Goal: Check status

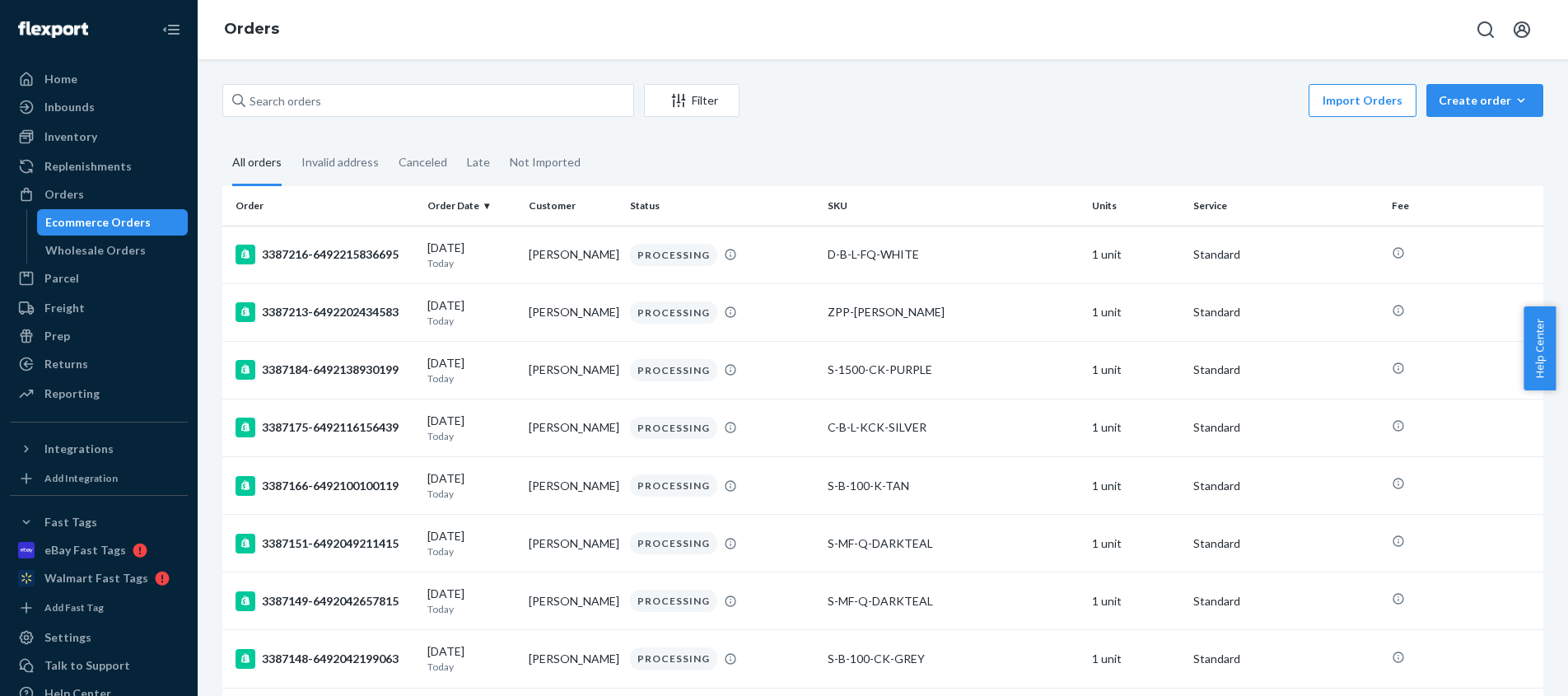
click at [334, 158] on div "Invalid address" at bounding box center [340, 162] width 77 height 43
click at [291, 141] on input "Invalid address" at bounding box center [291, 141] width 0 height 0
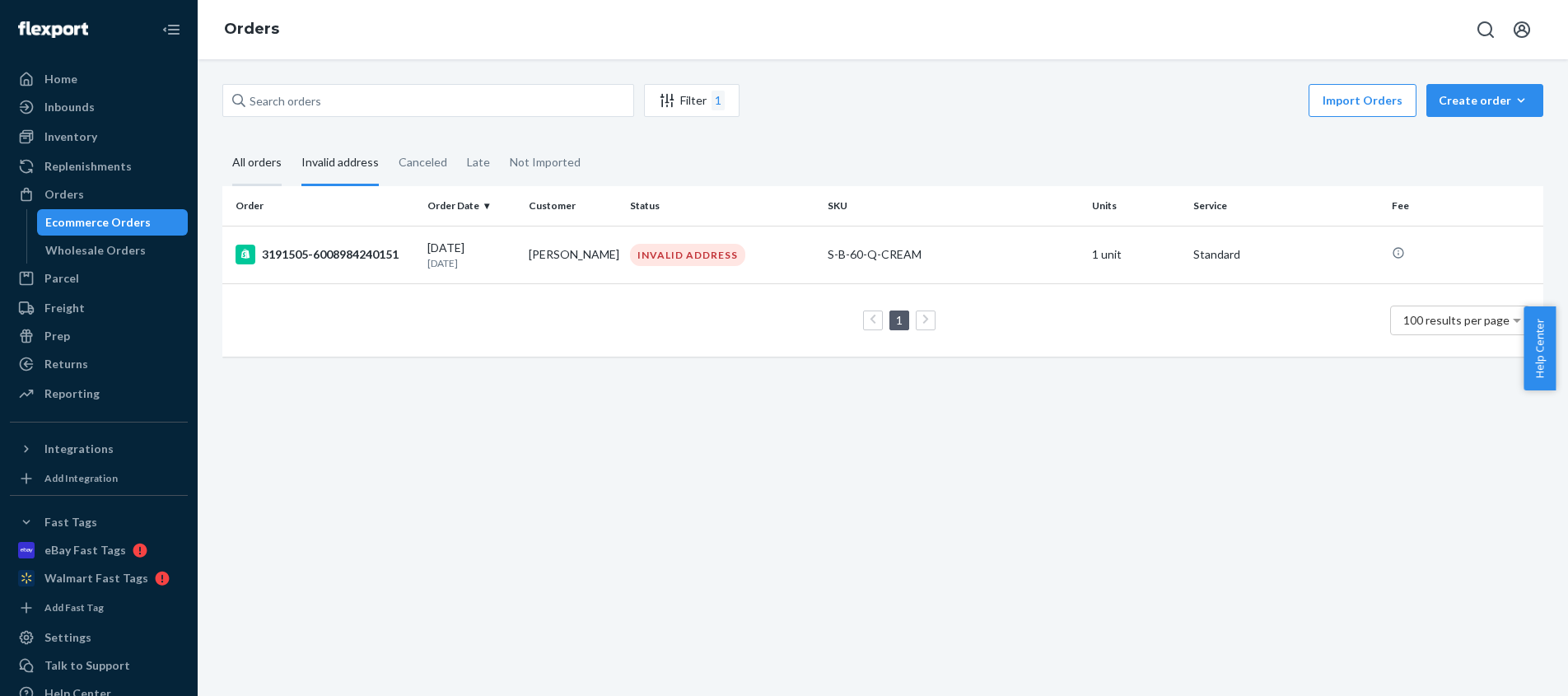
click at [260, 159] on div "All orders" at bounding box center [257, 163] width 50 height 45
click at [222, 141] on input "All orders" at bounding box center [222, 141] width 0 height 0
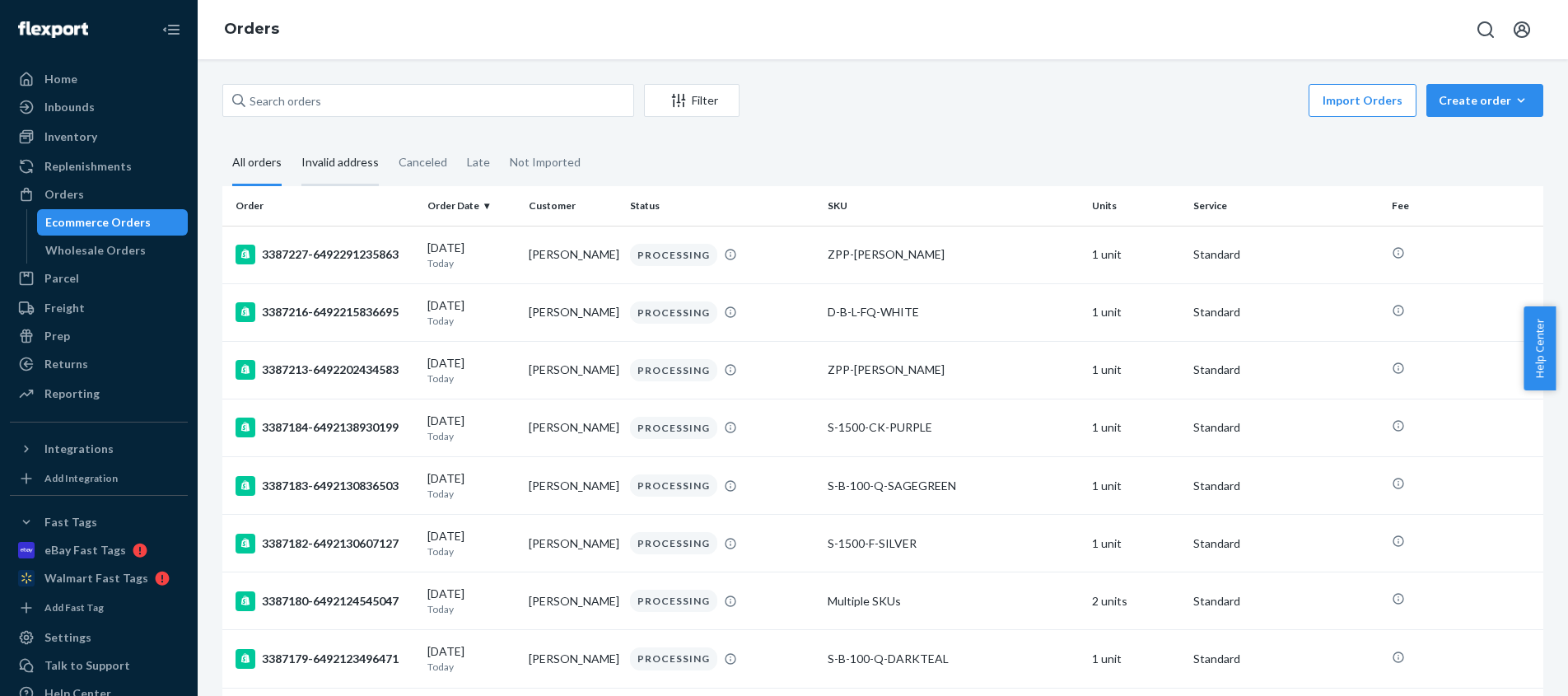
click at [332, 159] on div "Invalid address" at bounding box center [340, 163] width 77 height 45
click at [291, 141] on input "Invalid address" at bounding box center [291, 141] width 0 height 0
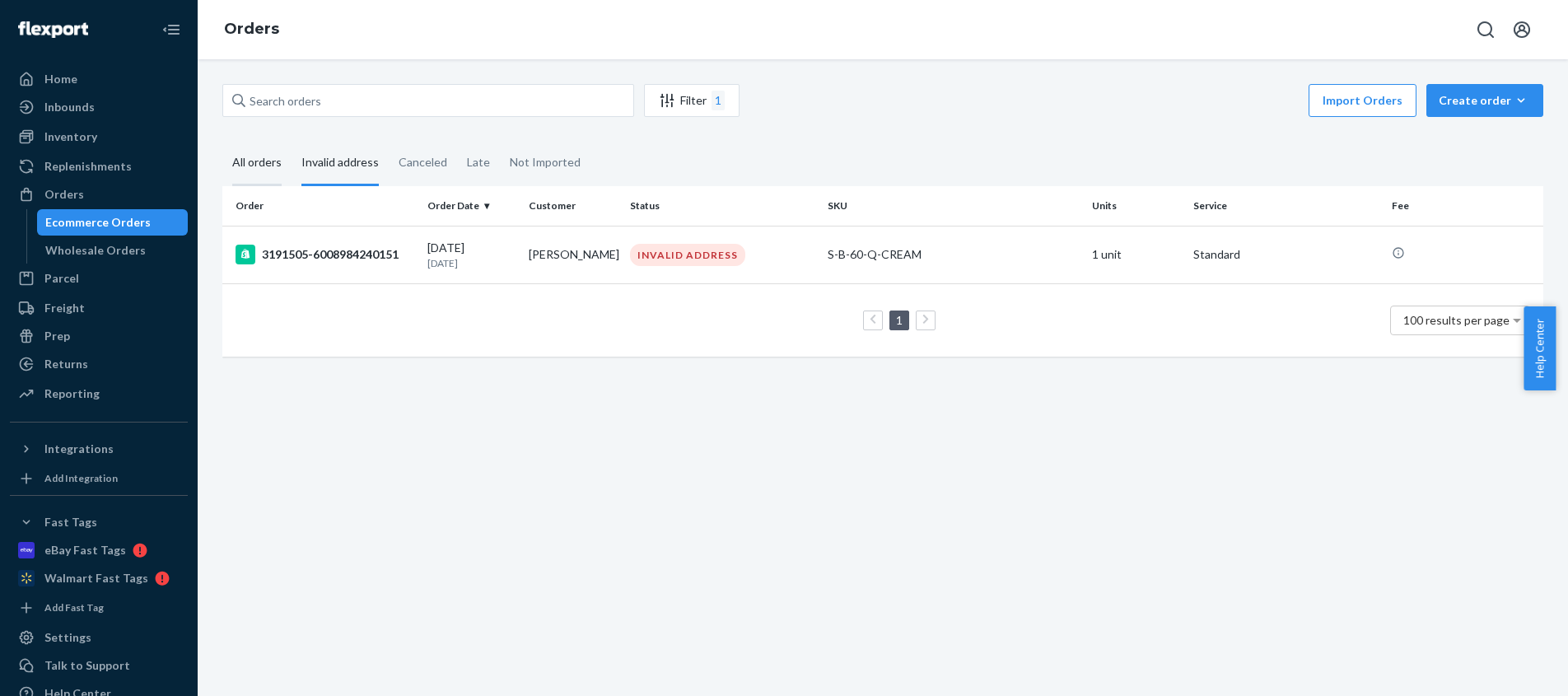
click at [255, 164] on div "All orders" at bounding box center [257, 163] width 50 height 45
click at [222, 141] on input "All orders" at bounding box center [222, 141] width 0 height 0
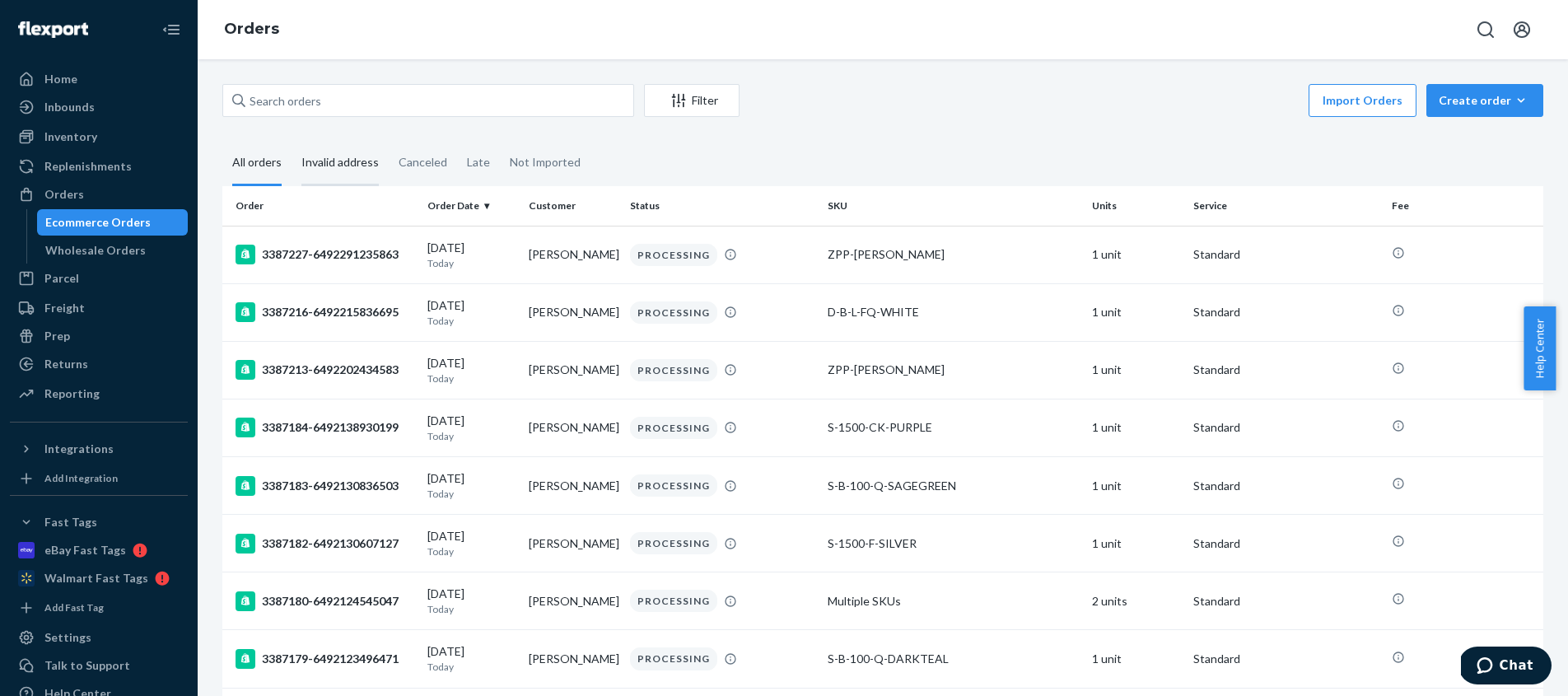
click at [350, 159] on div "Invalid address" at bounding box center [340, 163] width 77 height 45
click at [291, 141] on input "Invalid address" at bounding box center [291, 141] width 0 height 0
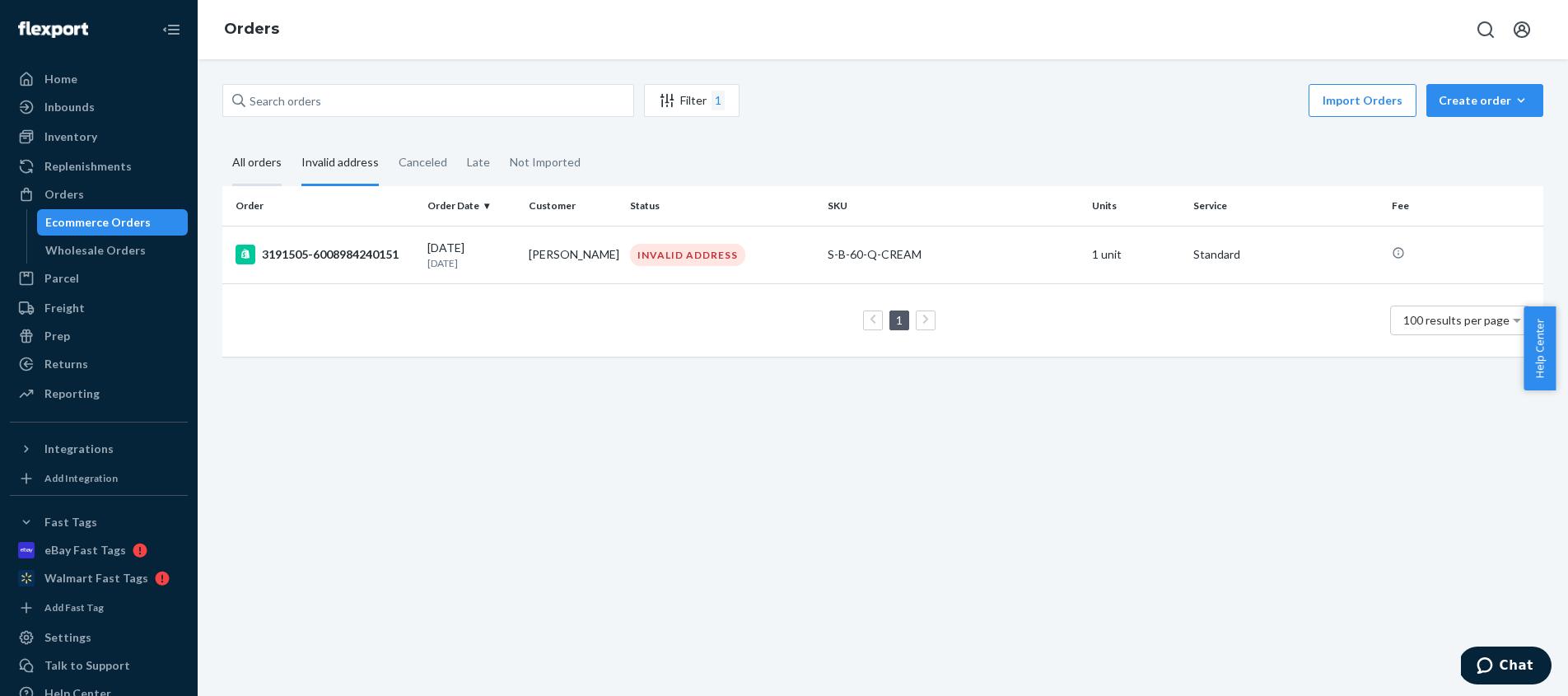
click at [262, 165] on div "All orders" at bounding box center [257, 163] width 50 height 45
click at [222, 141] on input "All orders" at bounding box center [222, 141] width 0 height 0
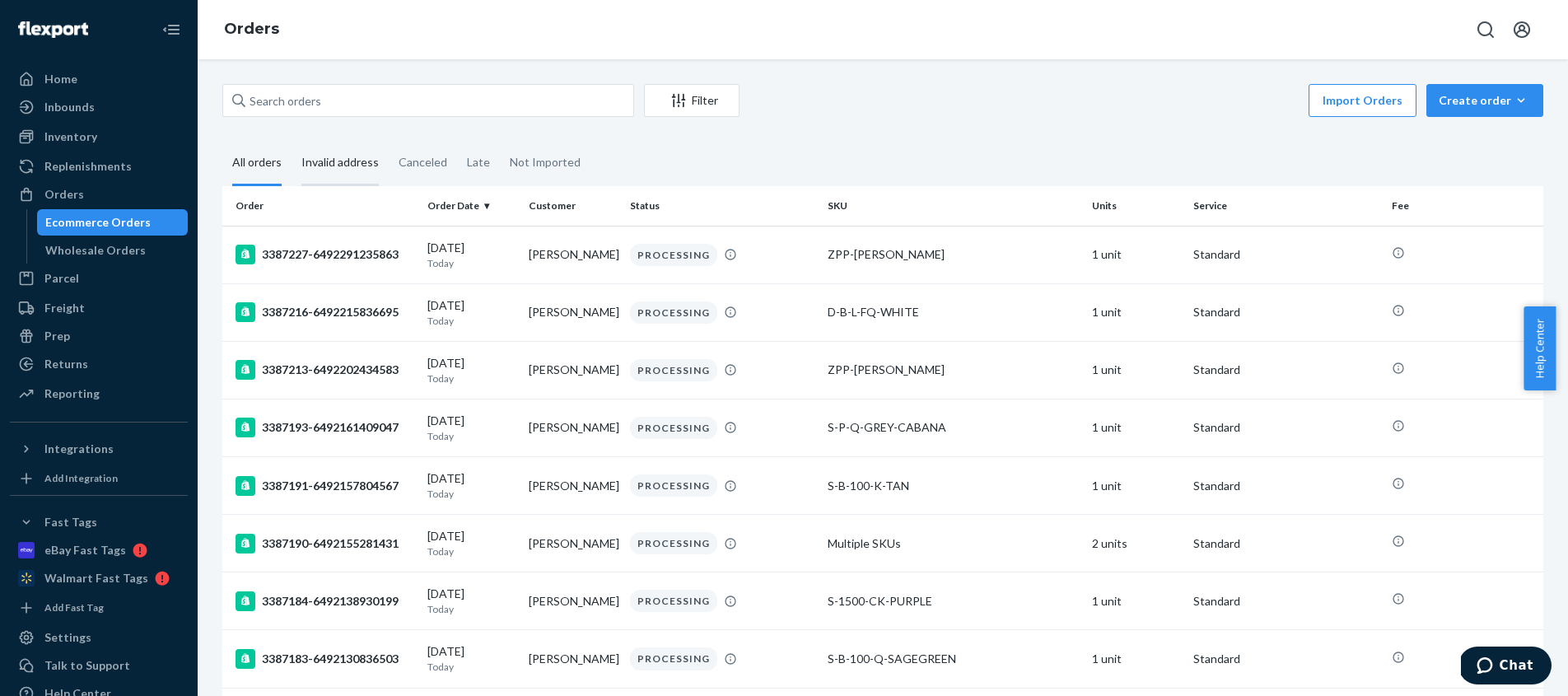
click at [339, 158] on div "Invalid address" at bounding box center [340, 163] width 77 height 45
click at [291, 141] on input "Invalid address" at bounding box center [291, 141] width 0 height 0
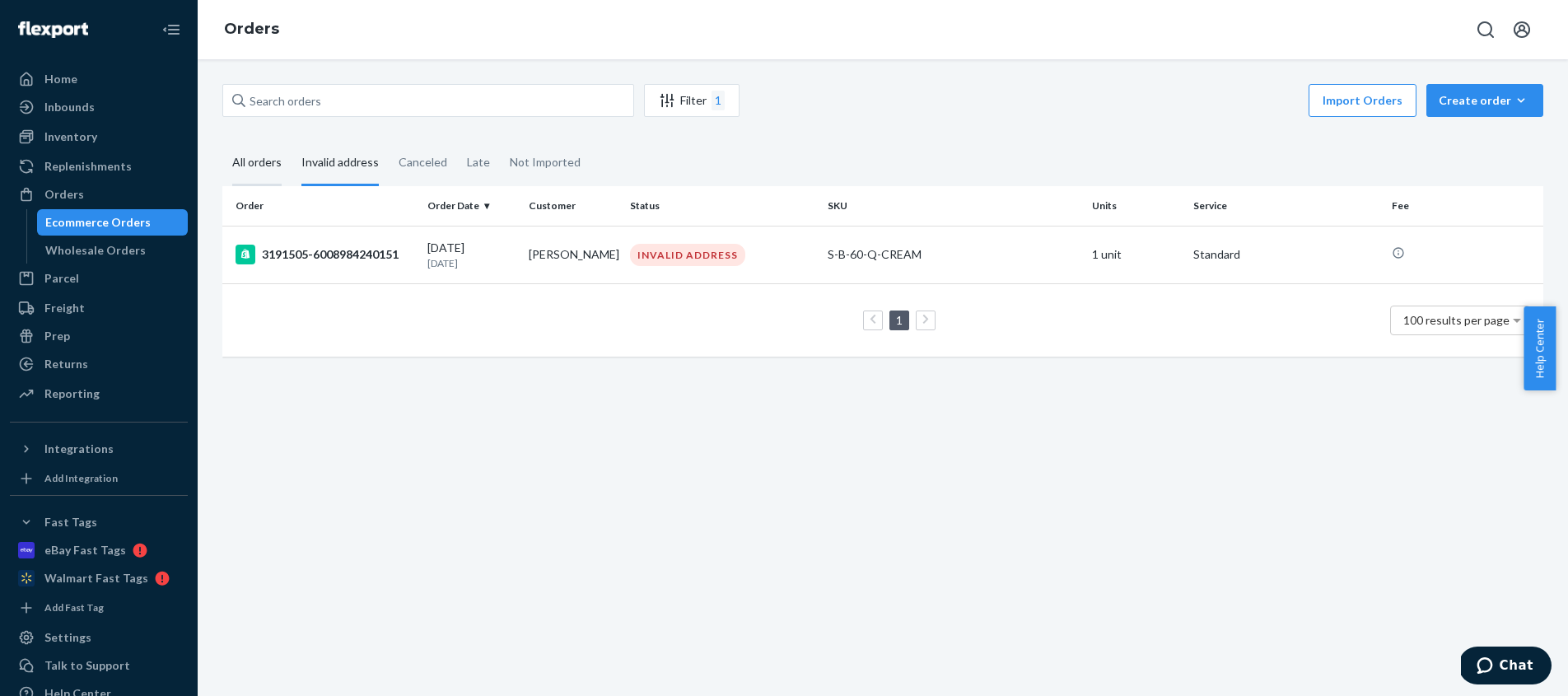
click at [264, 160] on div "All orders" at bounding box center [257, 163] width 50 height 45
click at [222, 141] on input "All orders" at bounding box center [222, 141] width 0 height 0
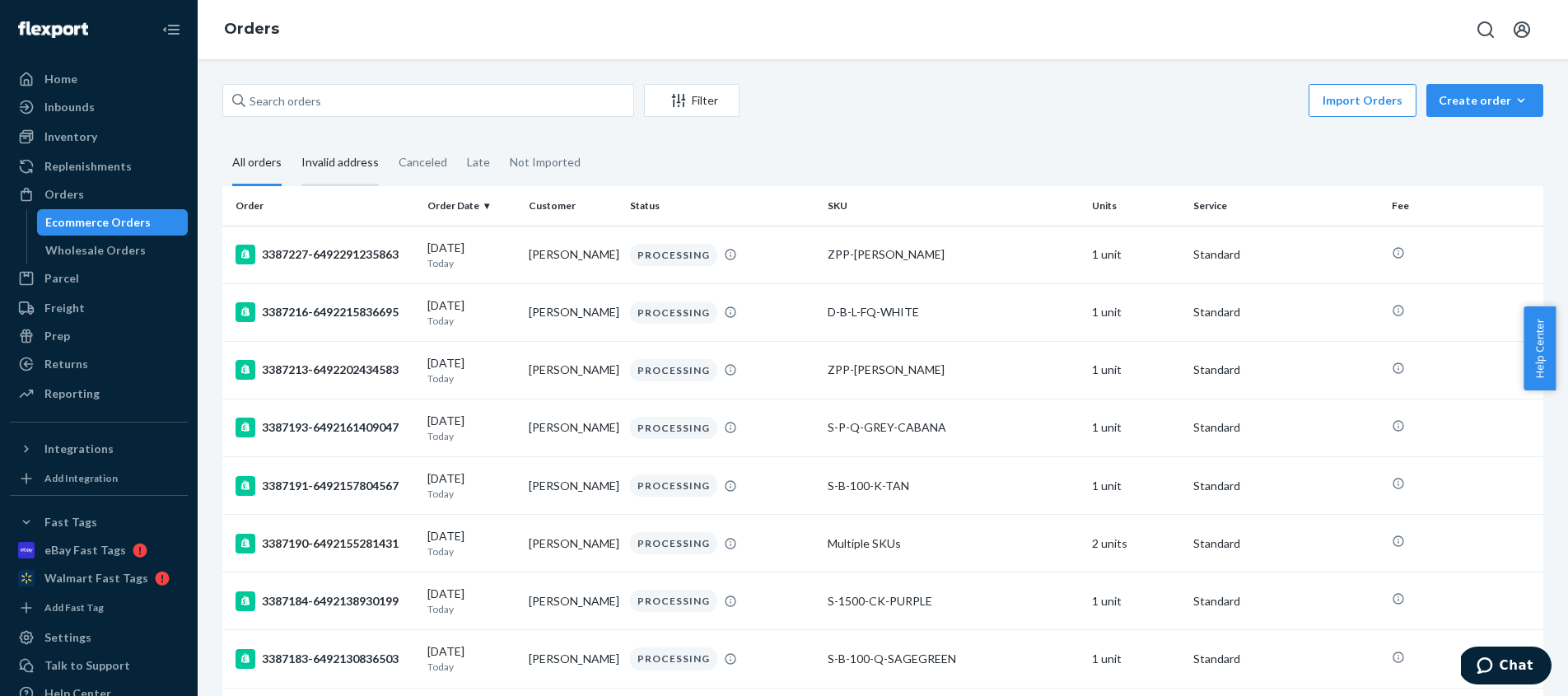
click at [340, 158] on div "Invalid address" at bounding box center [340, 163] width 77 height 45
click at [291, 141] on input "Invalid address" at bounding box center [291, 141] width 0 height 0
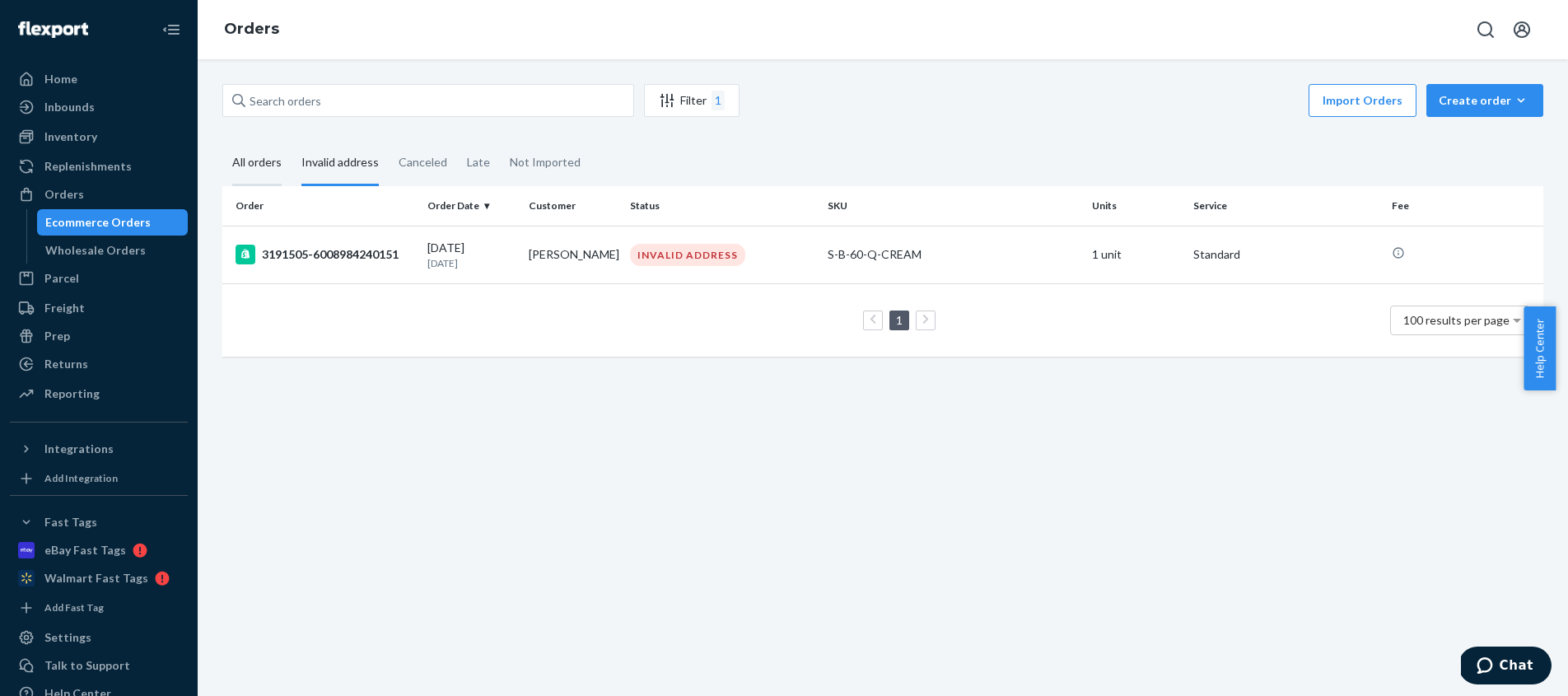
click at [265, 162] on div "All orders" at bounding box center [257, 163] width 50 height 45
click at [222, 141] on input "All orders" at bounding box center [222, 141] width 0 height 0
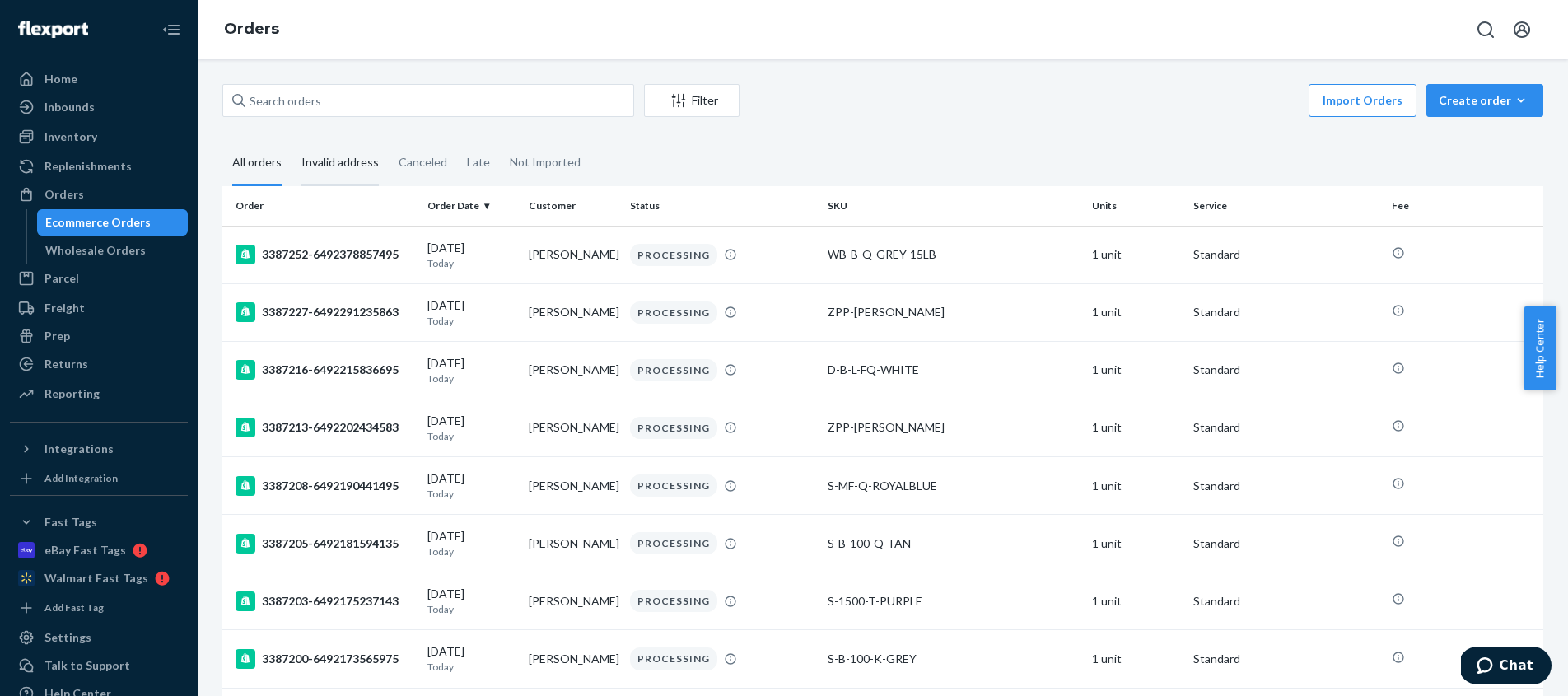
click at [348, 161] on div "Invalid address" at bounding box center [340, 163] width 77 height 45
click at [291, 141] on input "Invalid address" at bounding box center [291, 141] width 0 height 0
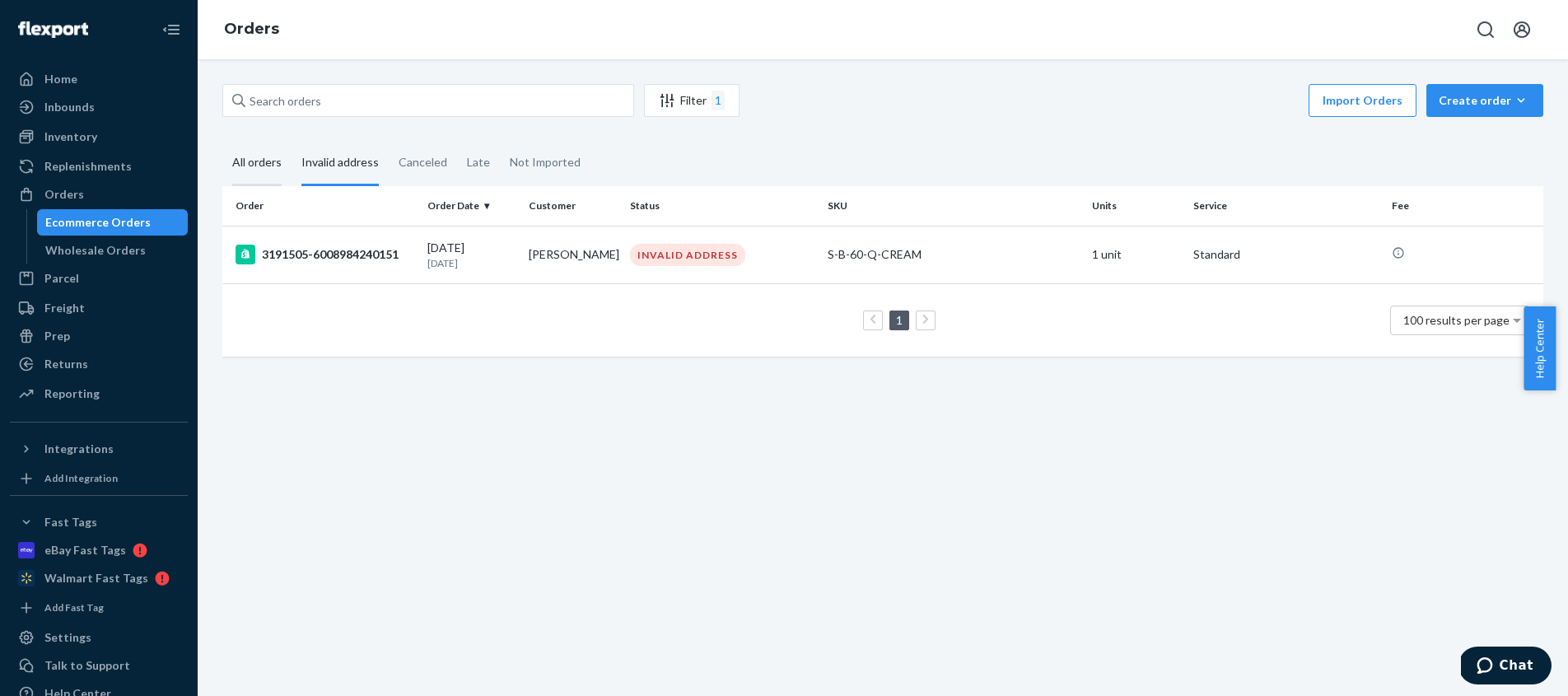
click at [261, 159] on div "All orders" at bounding box center [257, 163] width 50 height 45
click at [222, 141] on input "All orders" at bounding box center [222, 141] width 0 height 0
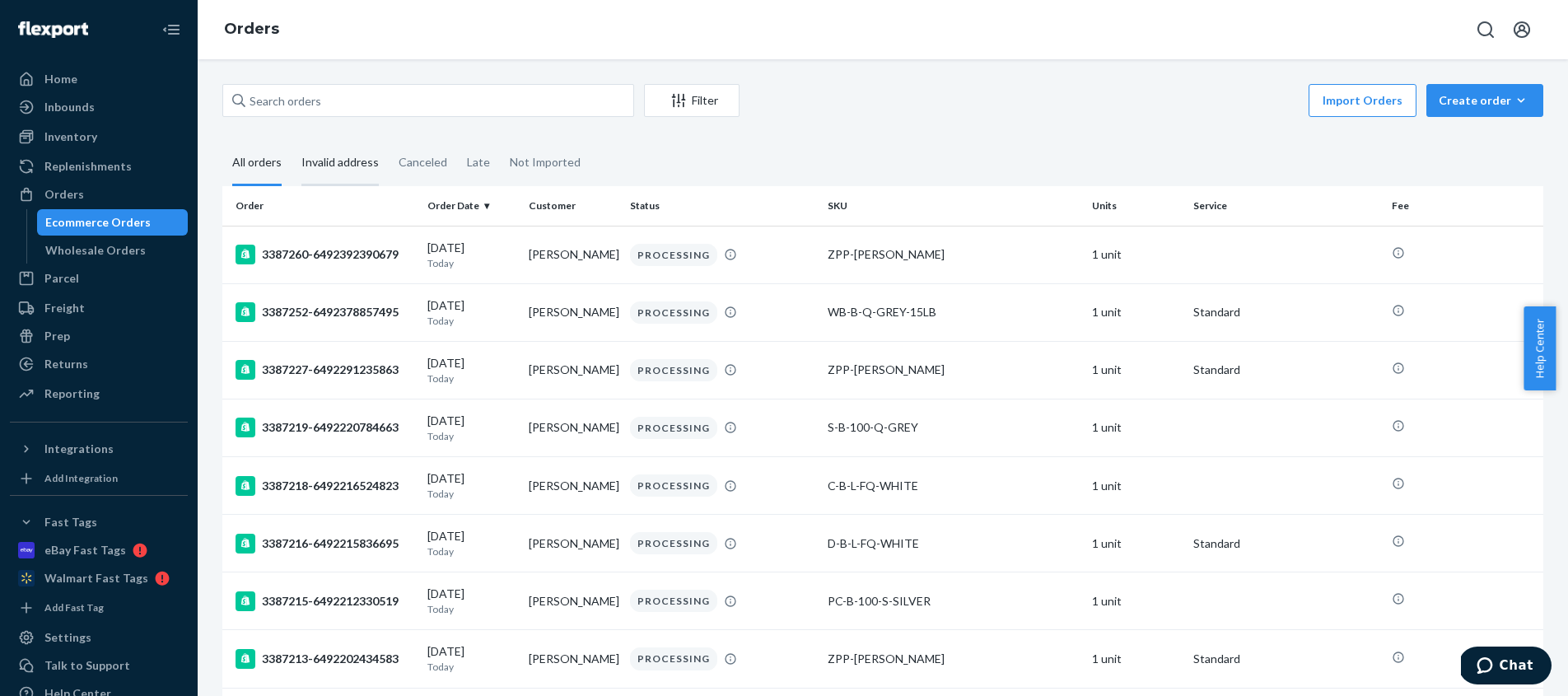
click at [354, 160] on div "Invalid address" at bounding box center [340, 163] width 77 height 45
click at [291, 141] on input "Invalid address" at bounding box center [291, 141] width 0 height 0
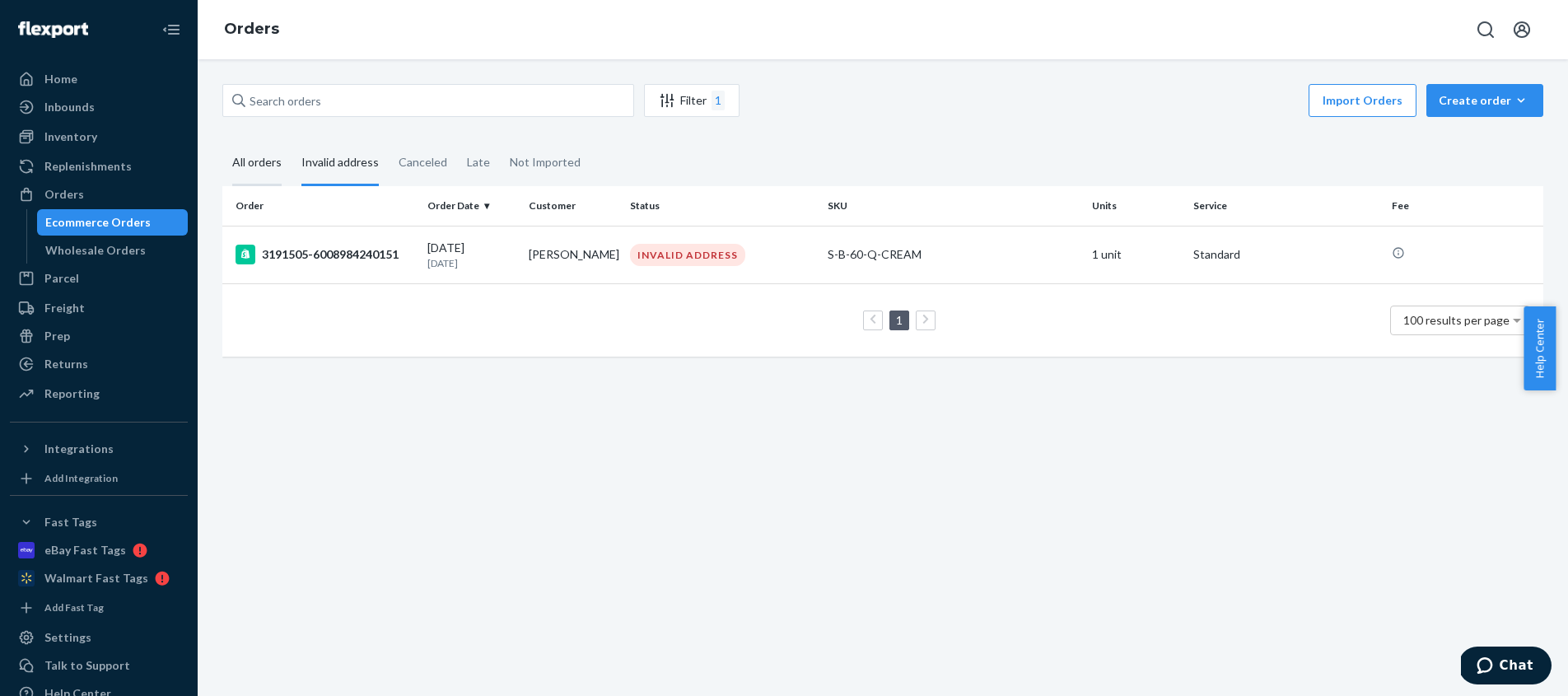
click at [249, 159] on div "All orders" at bounding box center [257, 163] width 50 height 45
click at [222, 141] on input "All orders" at bounding box center [222, 141] width 0 height 0
